Goal: Task Accomplishment & Management: Use online tool/utility

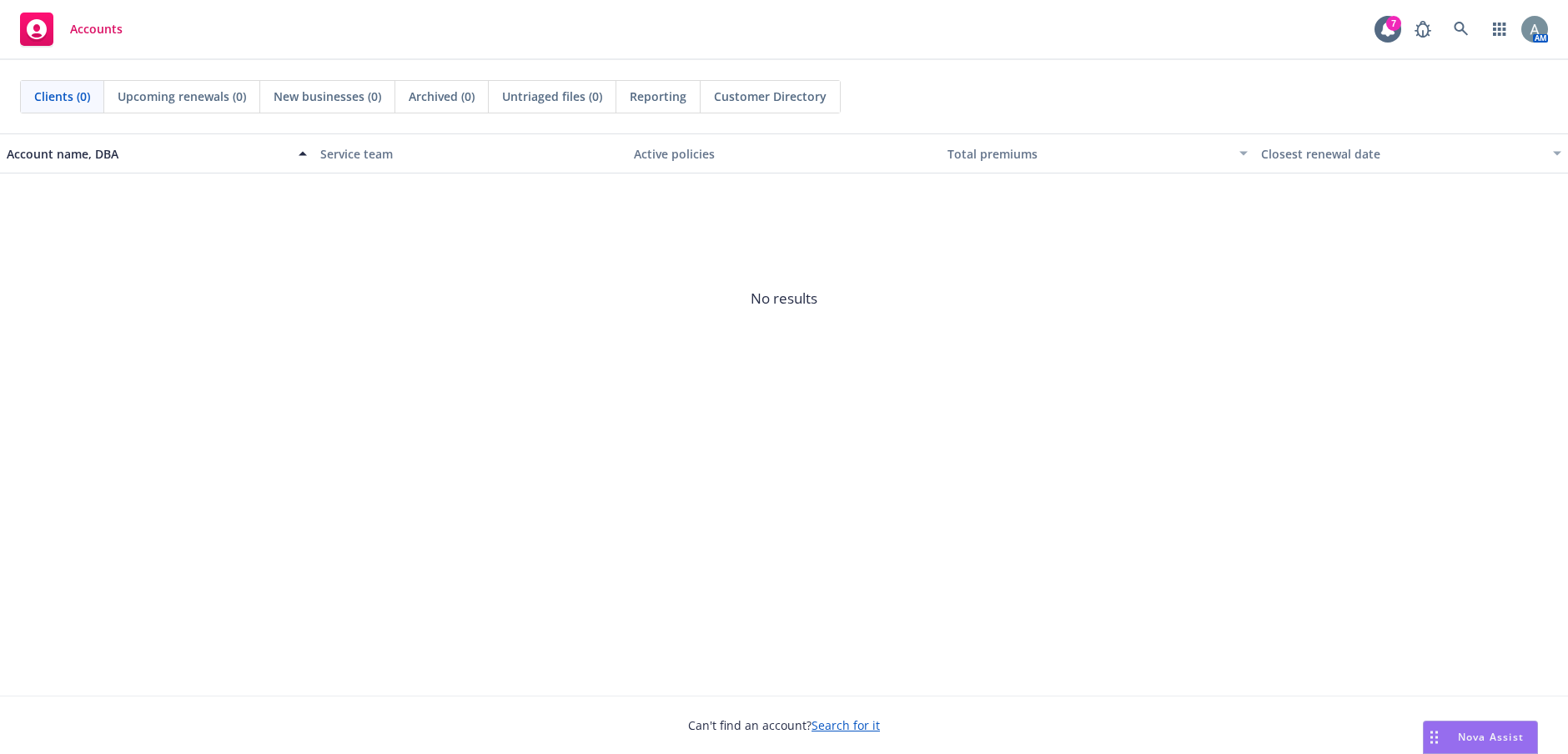
click at [1475, 739] on span "Nova Assist" at bounding box center [1491, 737] width 66 height 14
